Goal: Communication & Community: Answer question/provide support

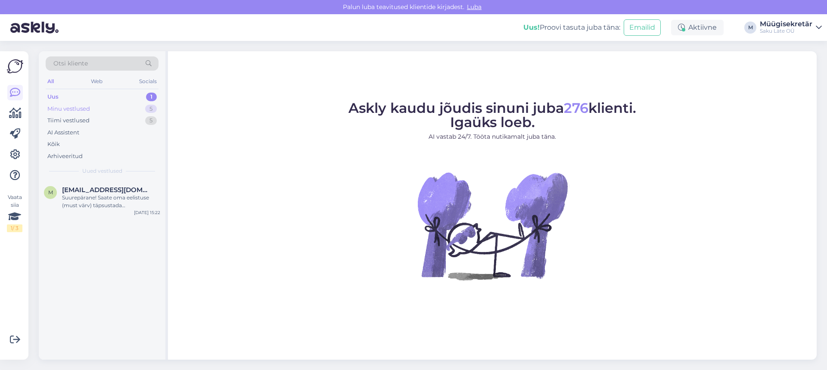
click at [61, 103] on div "Minu vestlused 5" at bounding box center [102, 109] width 113 height 12
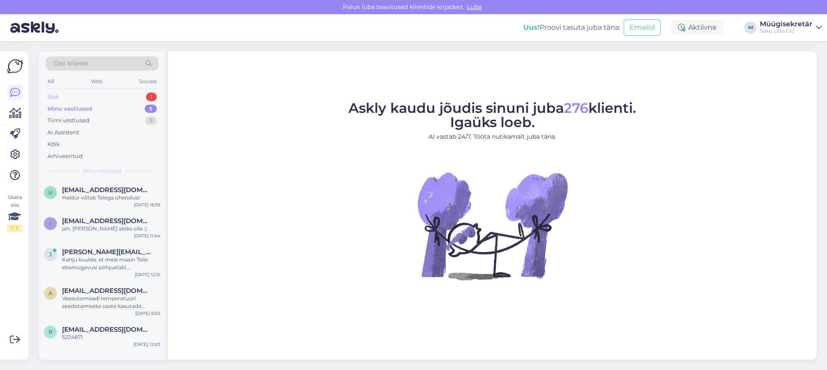
click at [85, 93] on div "Uus 1" at bounding box center [102, 97] width 113 height 12
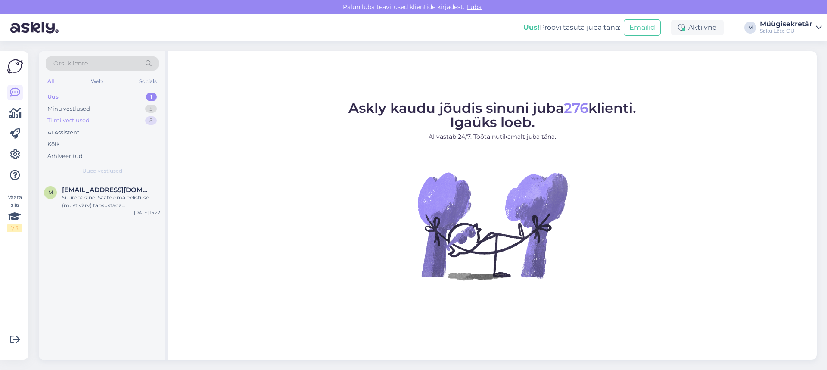
click at [79, 118] on div "Tiimi vestlused" at bounding box center [68, 120] width 42 height 9
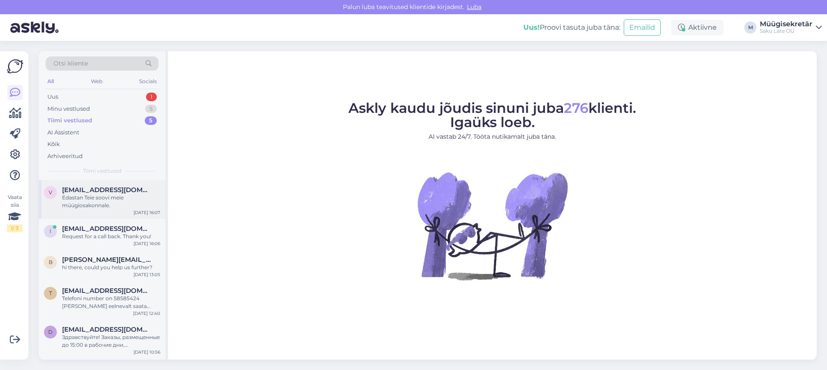
click at [94, 211] on div "V [EMAIL_ADDRESS][DOMAIN_NAME] Edastan Teie soovi meie müügiosakonnale. [DATE] …" at bounding box center [102, 199] width 127 height 39
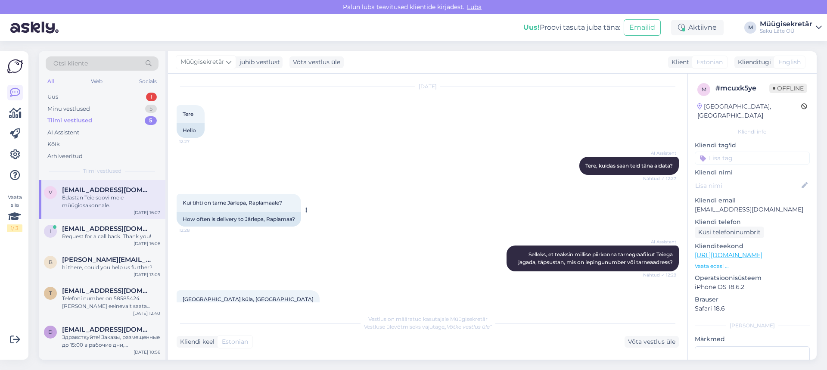
scroll to position [43, 0]
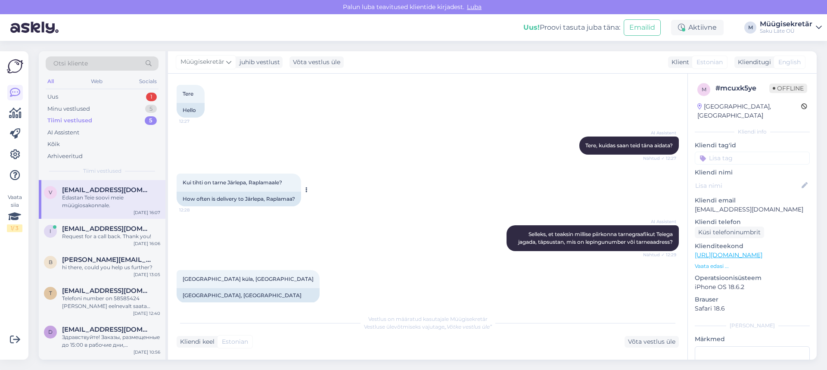
drag, startPoint x: 288, startPoint y: 187, endPoint x: 273, endPoint y: 183, distance: 15.7
click at [287, 187] on div "Kui tihti on tarne Järlepa, Raplamaale? 12:28" at bounding box center [239, 182] width 124 height 18
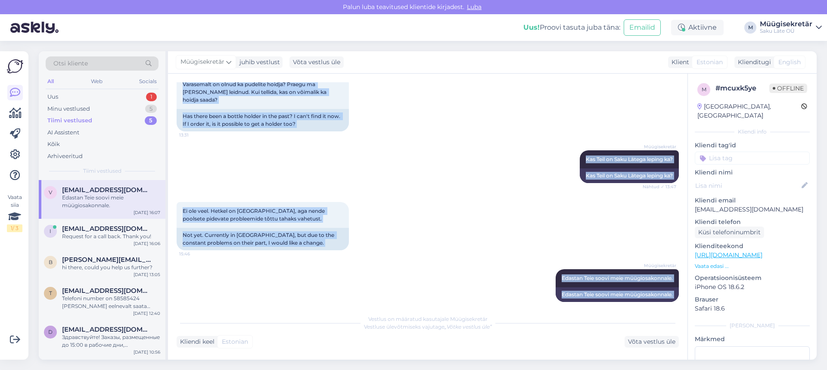
scroll to position [342, 0]
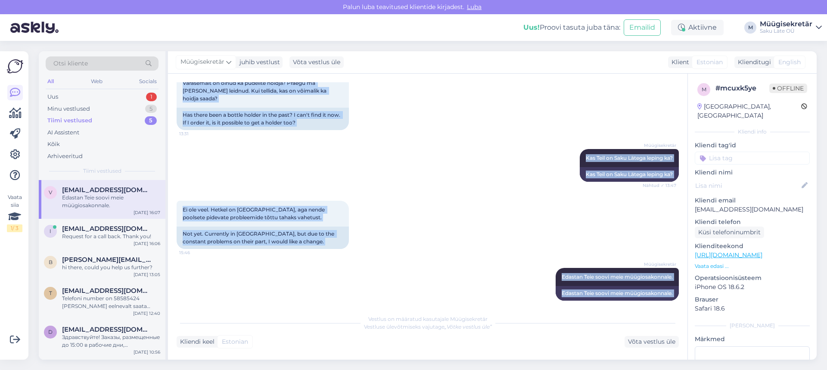
drag, startPoint x: 181, startPoint y: 180, endPoint x: 214, endPoint y: 323, distance: 146.7
click at [214, 323] on div "Vestlus algas [DATE] Tere 12:27 Hello AI Assistent [PERSON_NAME], kuidas saan t…" at bounding box center [427, 217] width 519 height 286
copy div "Lor ipsum do sitam Consect, Adipiscing? 87:63 Eli seddo ei temporin ut Laboree,…"
click at [66, 96] on div "Uus 1" at bounding box center [102, 97] width 113 height 12
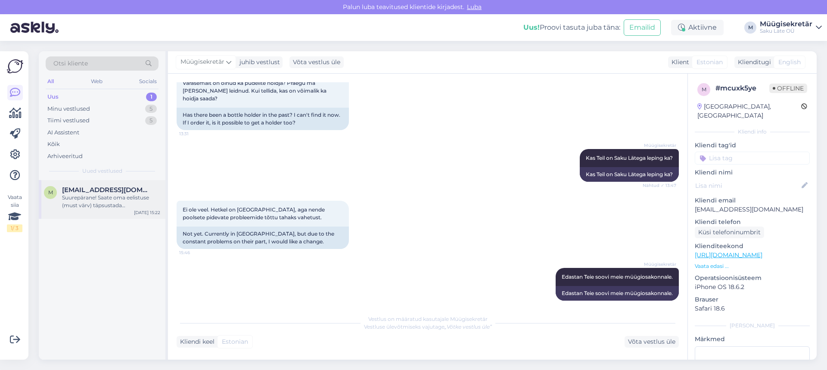
click at [105, 205] on div "Suurepärane! Saate oma eelistuse (must värv) täpsustada hinnapakkumise päringut…" at bounding box center [111, 201] width 98 height 15
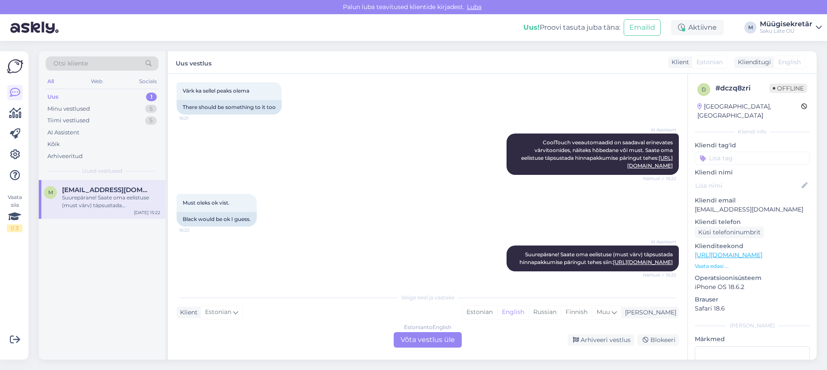
scroll to position [538, 0]
click at [433, 341] on div "Estonian to English Võta vestlus üle" at bounding box center [427, 339] width 68 height 15
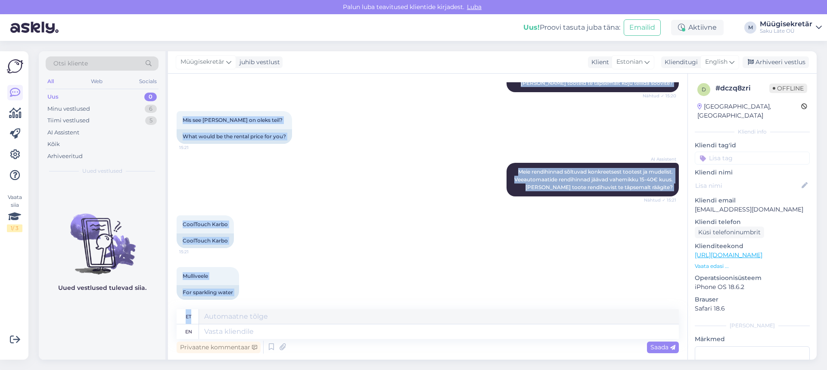
scroll to position [517, 0]
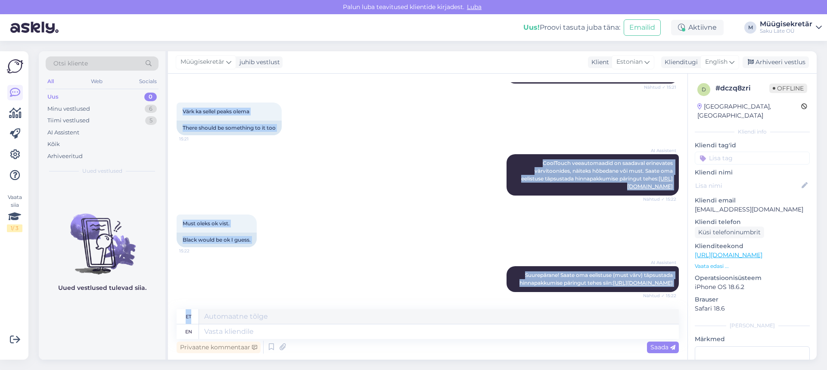
drag, startPoint x: 185, startPoint y: 138, endPoint x: 361, endPoint y: 302, distance: 240.3
click at [361, 302] on div "Vestlus algas [DATE] Tere! 15:19 Hello! AI Assistent [PERSON_NAME], kuidas saan…" at bounding box center [427, 217] width 519 height 286
copy div "Lore! 12:76 Ipsum! DO Sitametco Adip, elitse doei temp inci utlabo? Etdolo ✓ 62…"
click at [360, 170] on div "AI Assistent [PERSON_NAME] veeautomaadid on saadaval erinevates värvitoonides, …" at bounding box center [428, 175] width 502 height 60
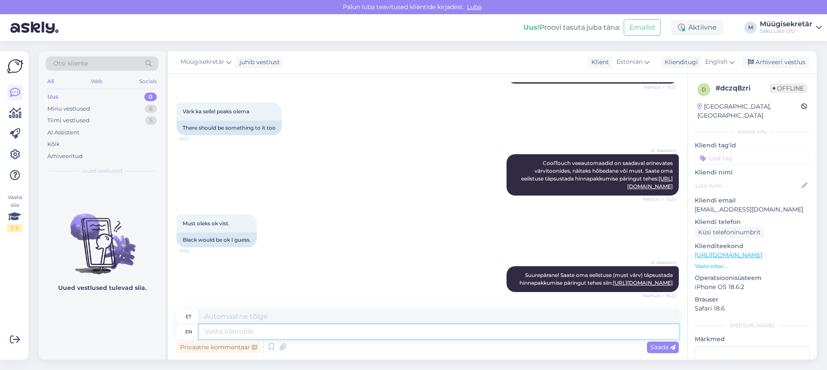
click at [233, 330] on textarea at bounding box center [439, 331] width 480 height 15
click at [65, 105] on div "Minu vestlused" at bounding box center [68, 109] width 43 height 9
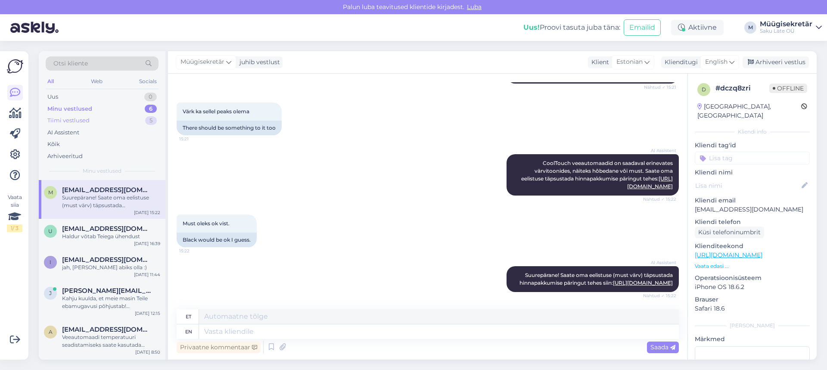
click at [64, 123] on div "Tiimi vestlused" at bounding box center [68, 120] width 42 height 9
click at [103, 196] on div "Edastan Teie soovi meie müügiosakonnale." at bounding box center [111, 201] width 98 height 15
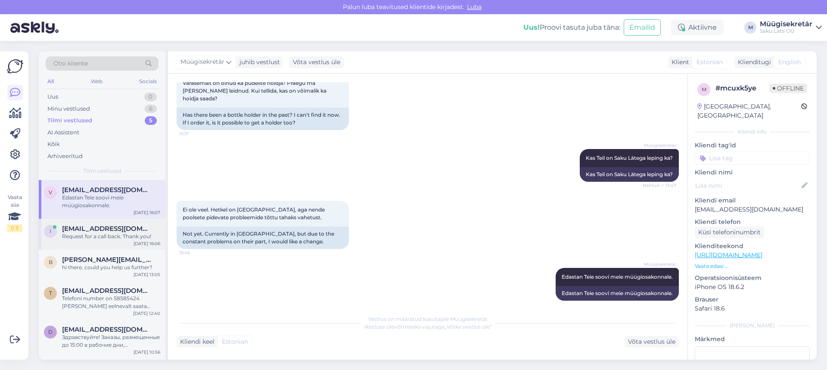
click at [105, 244] on div "i [EMAIL_ADDRESS][DOMAIN_NAME] Request for a call back. Thank you! [DATE] 16:06" at bounding box center [102, 234] width 127 height 31
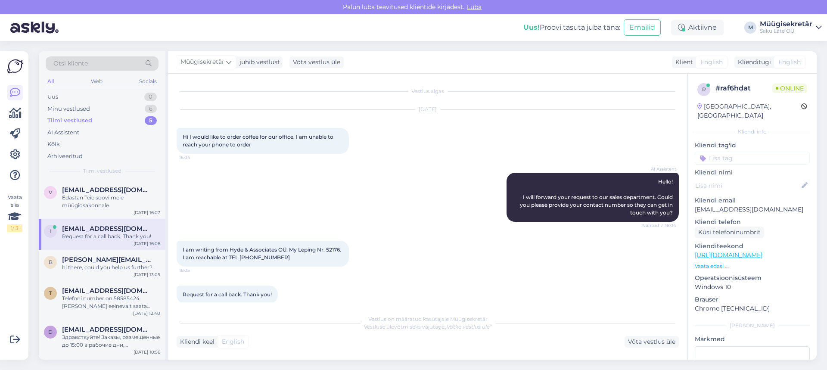
scroll to position [11, 0]
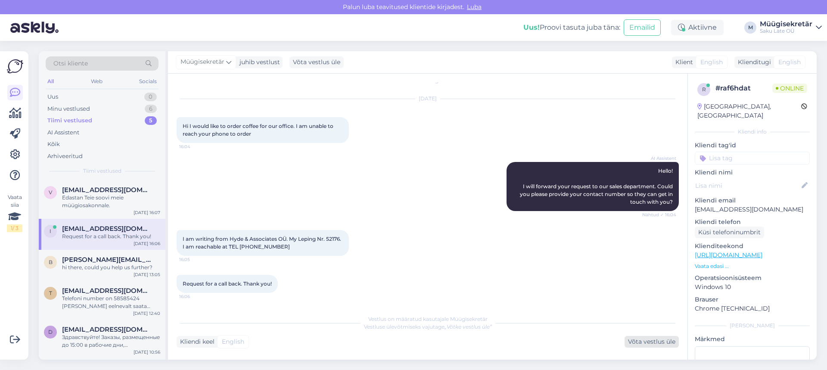
click at [669, 341] on div "Võta vestlus üle" at bounding box center [651, 342] width 54 height 12
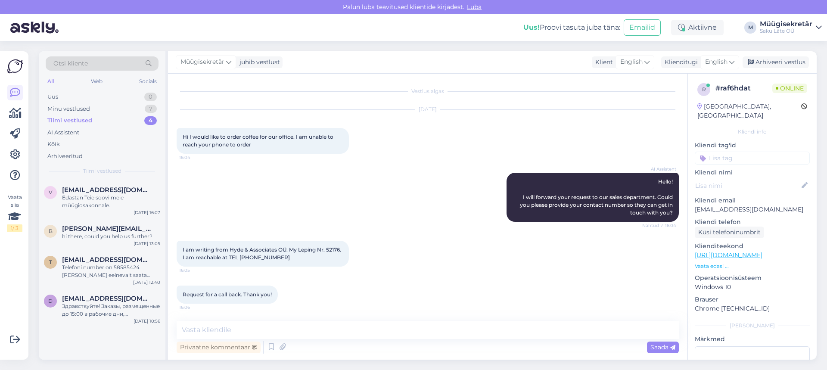
click at [313, 346] on div "Privaatne kommentaar Saada" at bounding box center [428, 347] width 502 height 16
click at [317, 352] on div "Privaatne kommentaar Saada" at bounding box center [428, 347] width 502 height 16
click at [244, 328] on textarea at bounding box center [428, 330] width 502 height 18
type textarea "T"
type textarea "p"
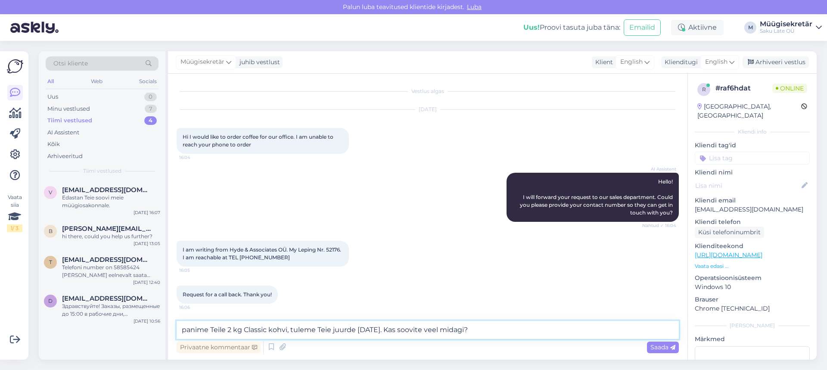
type textarea "panime Teile 2 kg Classic kohvi, tuleme Teie juurde [DATE]. Kas soovite veel mi…"
click at [662, 345] on span "Saada" at bounding box center [662, 347] width 25 height 8
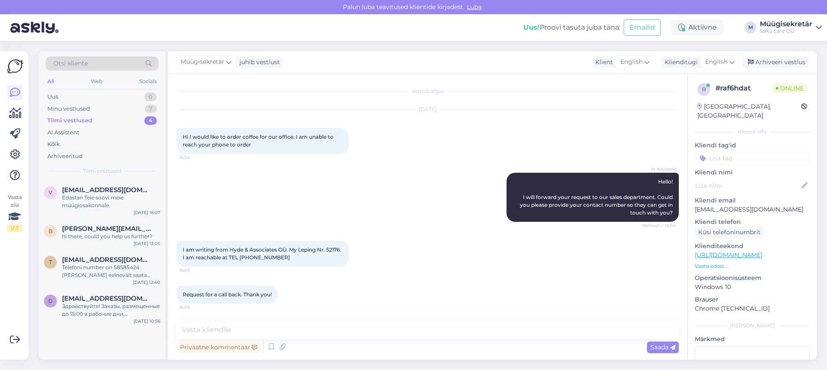
scroll to position [45, 0]
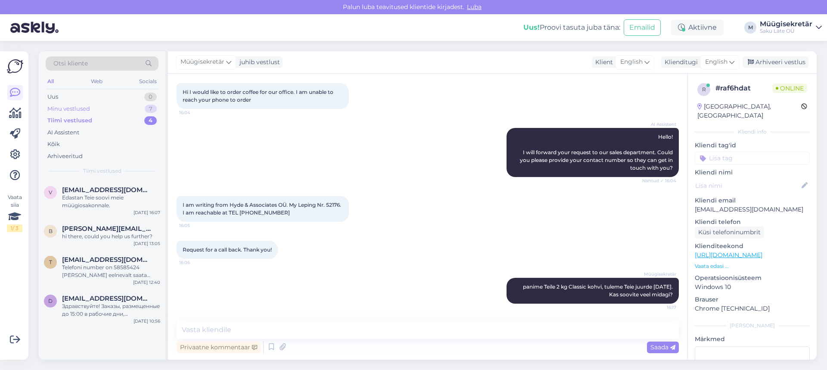
click at [57, 108] on div "Minu vestlused" at bounding box center [68, 109] width 43 height 9
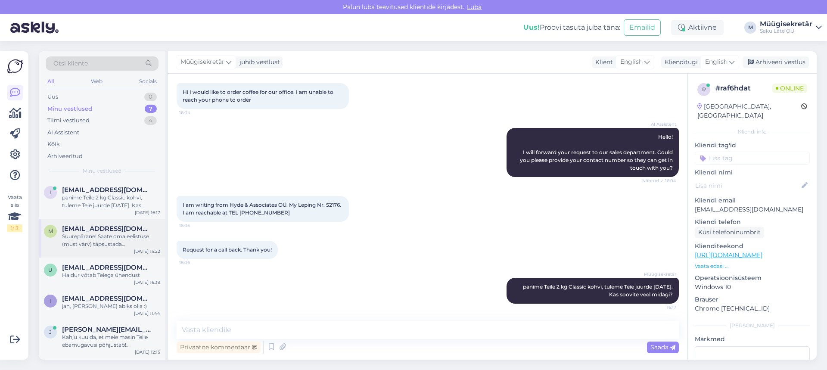
click at [101, 233] on div "Suurepärane! Saate oma eelistuse (must värv) täpsustada hinnapakkumise päringut…" at bounding box center [111, 239] width 98 height 15
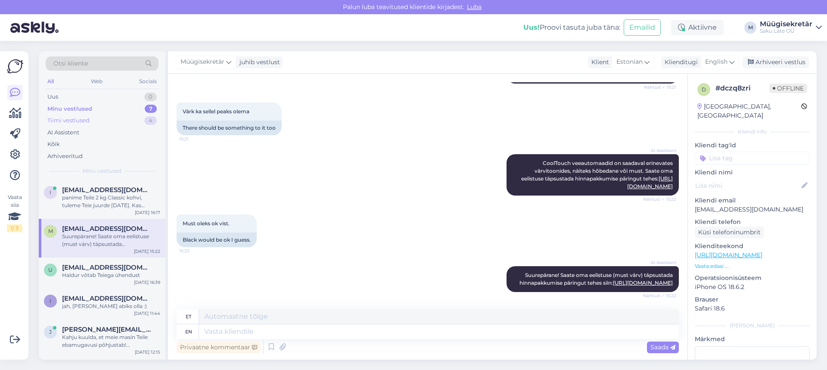
click at [57, 121] on div "Tiimi vestlused" at bounding box center [68, 120] width 42 height 9
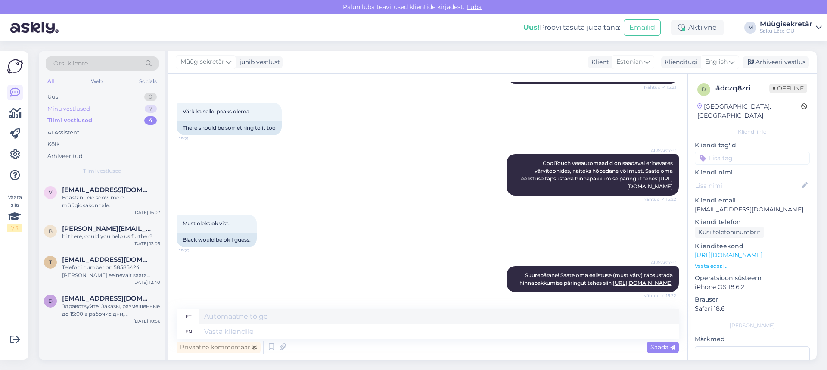
click at [70, 108] on div "Minu vestlused" at bounding box center [68, 109] width 43 height 9
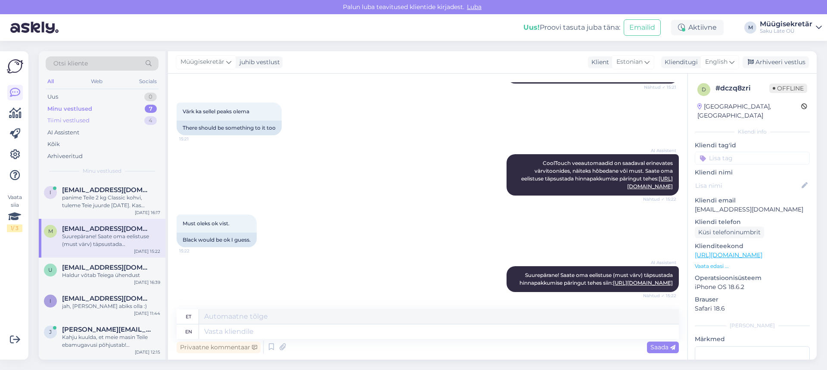
click at [67, 117] on div "Tiimi vestlused" at bounding box center [68, 120] width 42 height 9
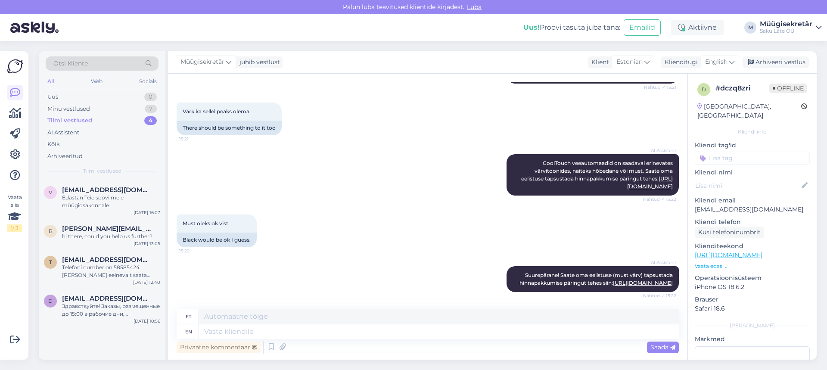
click at [62, 116] on div "Tiimi vestlused 4" at bounding box center [102, 121] width 113 height 12
click at [85, 190] on span "[EMAIL_ADDRESS][DOMAIN_NAME]" at bounding box center [107, 190] width 90 height 8
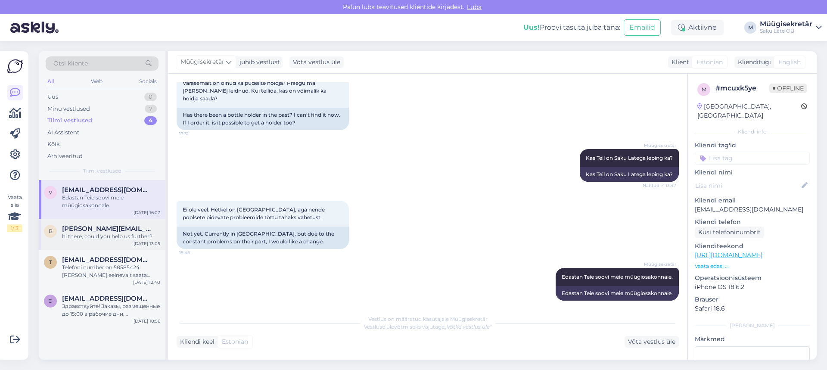
click at [79, 230] on span "[PERSON_NAME][EMAIL_ADDRESS][PERSON_NAME][DOMAIN_NAME]" at bounding box center [107, 229] width 90 height 8
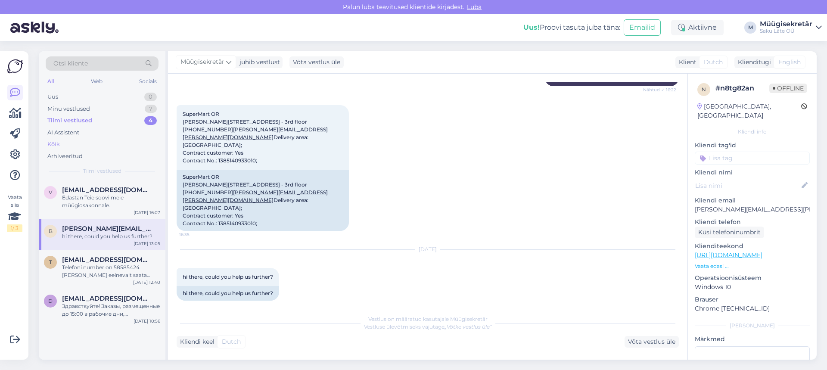
drag, startPoint x: 84, startPoint y: 184, endPoint x: 87, endPoint y: 147, distance: 37.1
click at [85, 182] on div "V [EMAIL_ADDRESS][DOMAIN_NAME] Edastan Teie soovi meie müügiosakonnale. [DATE] …" at bounding box center [102, 199] width 127 height 39
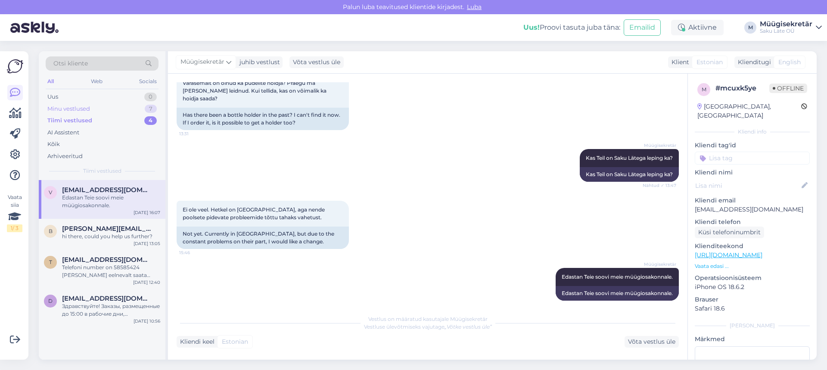
click at [57, 110] on div "Minu vestlused" at bounding box center [68, 109] width 43 height 9
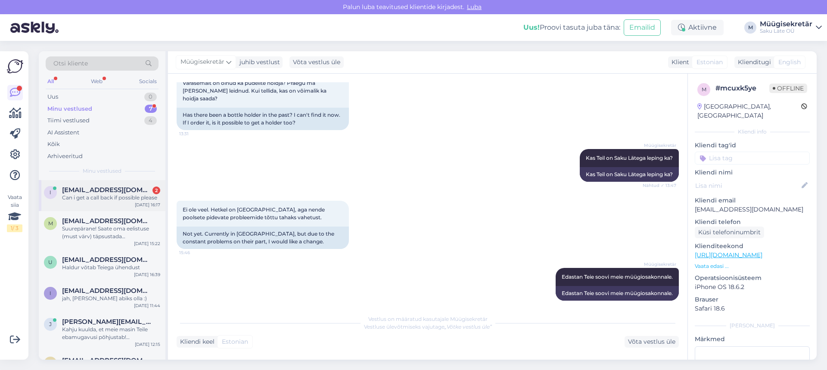
click at [109, 191] on span "[EMAIL_ADDRESS][DOMAIN_NAME]" at bounding box center [107, 190] width 90 height 8
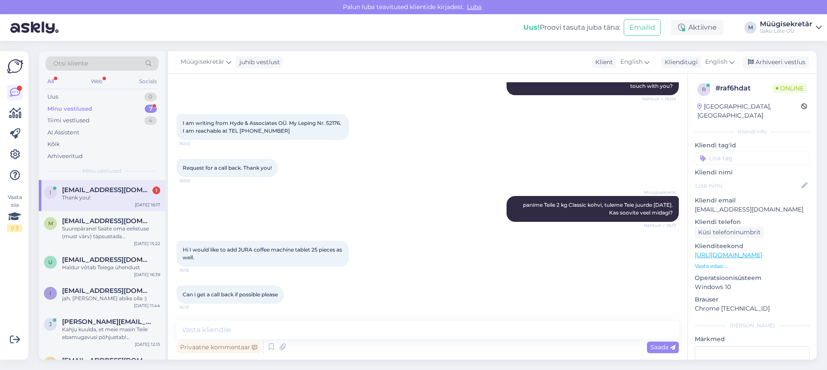
scroll to position [164, 0]
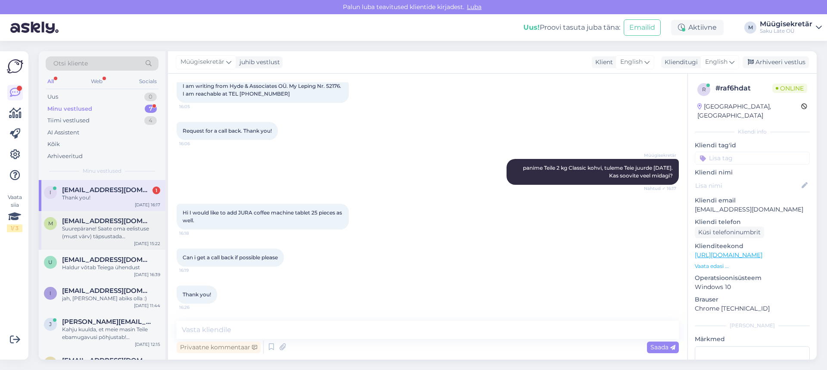
click at [80, 227] on div "Suurepärane! Saate oma eelistuse (must värv) täpsustada hinnapakkumise päringut…" at bounding box center [111, 232] width 98 height 15
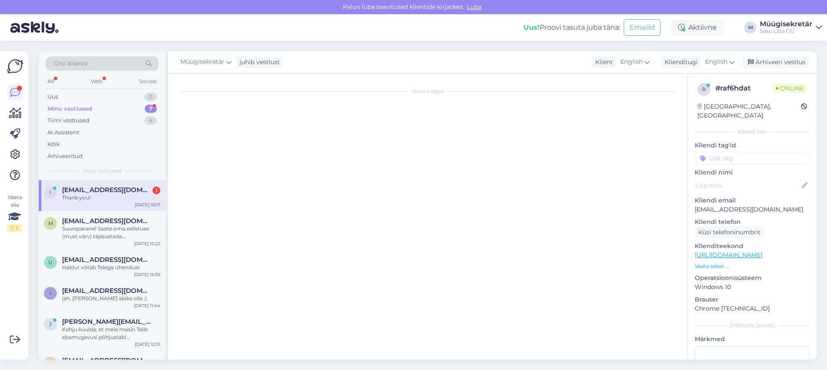
scroll to position [0, 0]
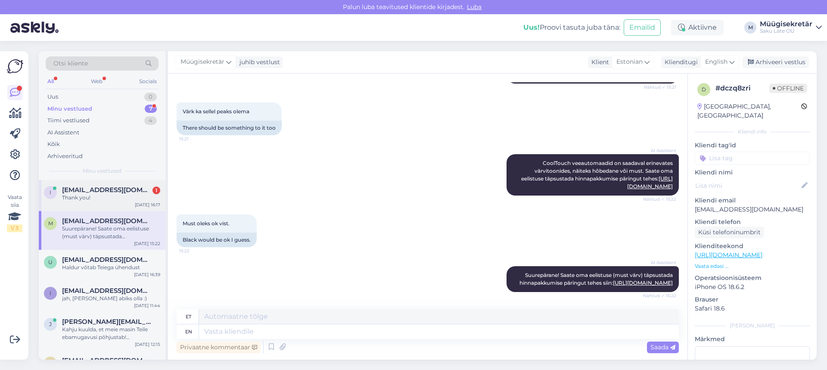
click at [77, 197] on div "Thank you!" at bounding box center [111, 198] width 98 height 8
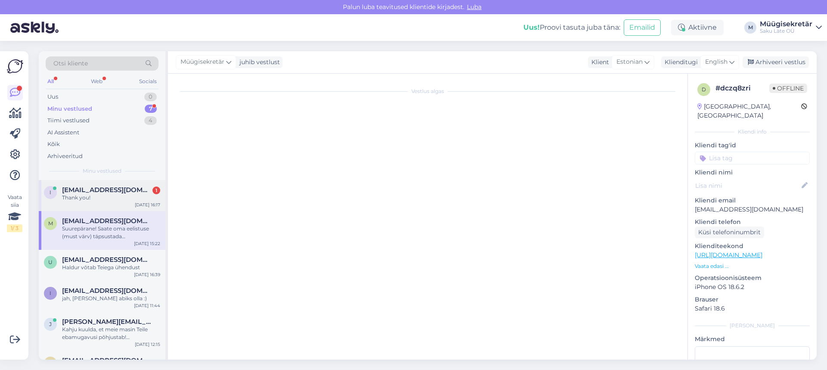
scroll to position [164, 0]
